Goal: Transaction & Acquisition: Purchase product/service

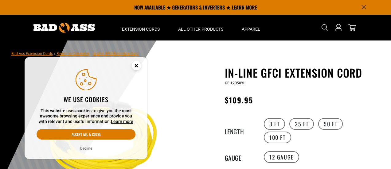
click at [138, 65] on circle "Cookie Consent" at bounding box center [136, 65] width 9 height 9
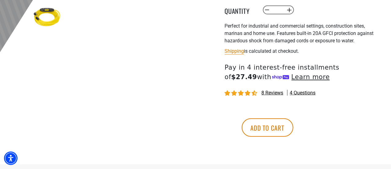
scroll to position [245, 0]
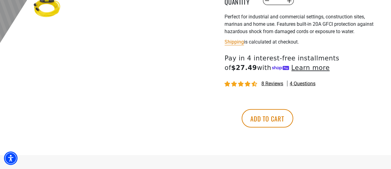
drag, startPoint x: 323, startPoint y: 121, endPoint x: 212, endPoint y: 33, distance: 141.9
click at [293, 121] on button "Add to cart" at bounding box center [267, 118] width 52 height 18
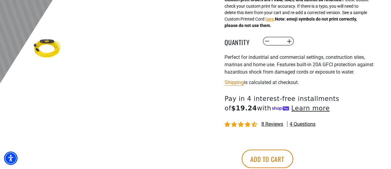
scroll to position [215, 0]
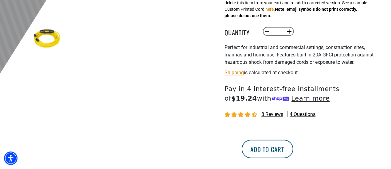
click at [293, 149] on button "Add to cart" at bounding box center [267, 149] width 52 height 18
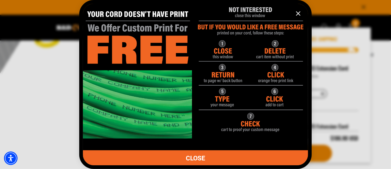
click at [299, 15] on icon "information" at bounding box center [297, 13] width 7 height 7
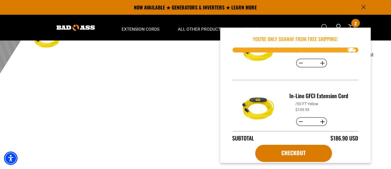
scroll to position [0, 0]
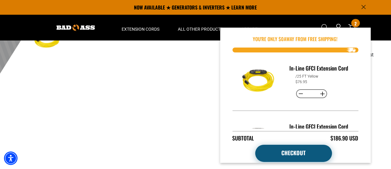
click at [287, 152] on link "Checkout" at bounding box center [293, 153] width 77 height 17
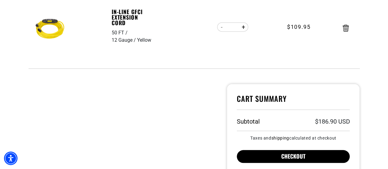
scroll to position [245, 0]
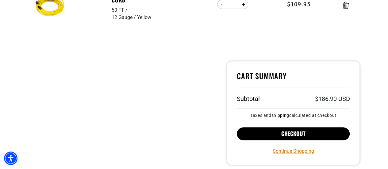
click at [283, 134] on button "Checkout" at bounding box center [293, 133] width 113 height 13
